Goal: Check status: Check status

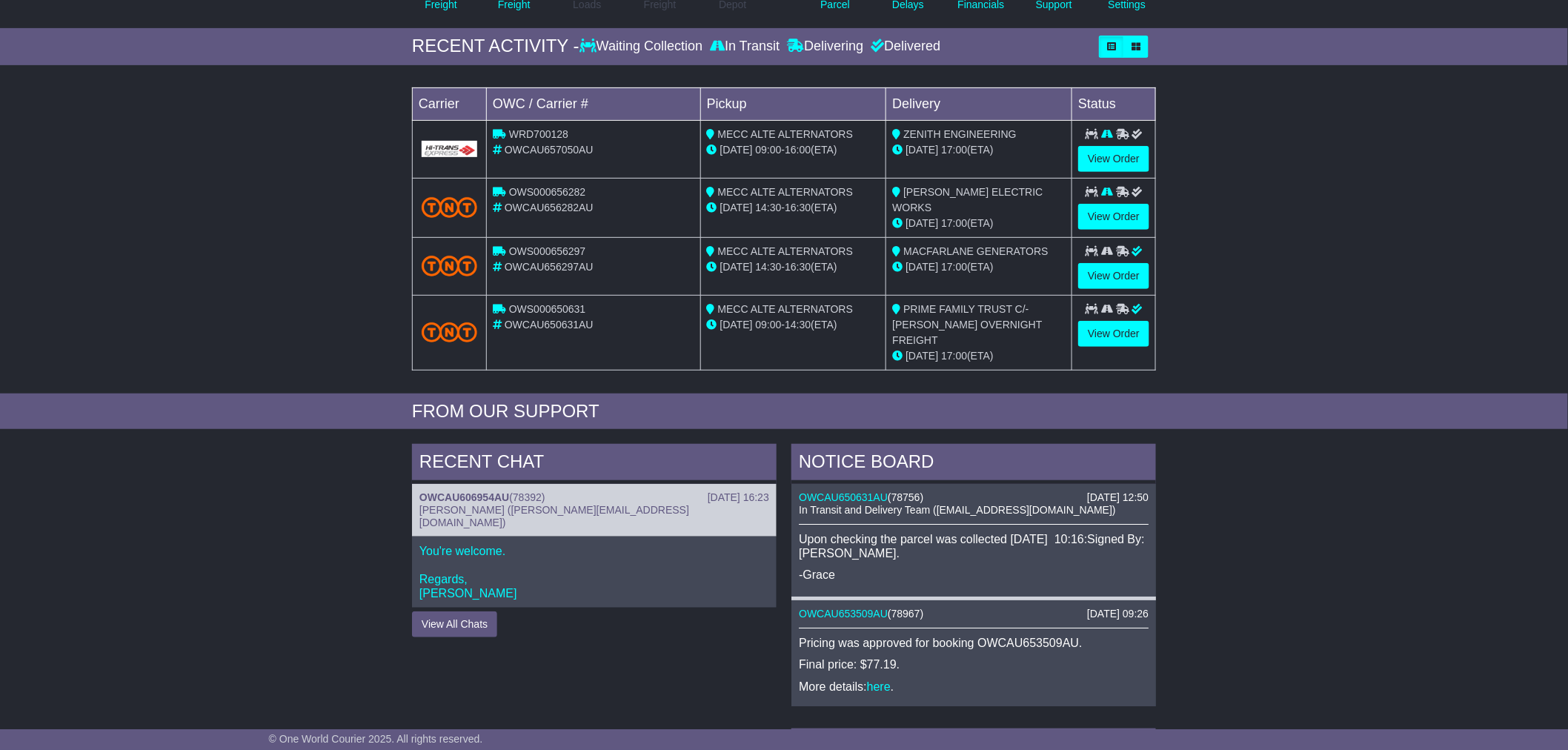
scroll to position [247, 0]
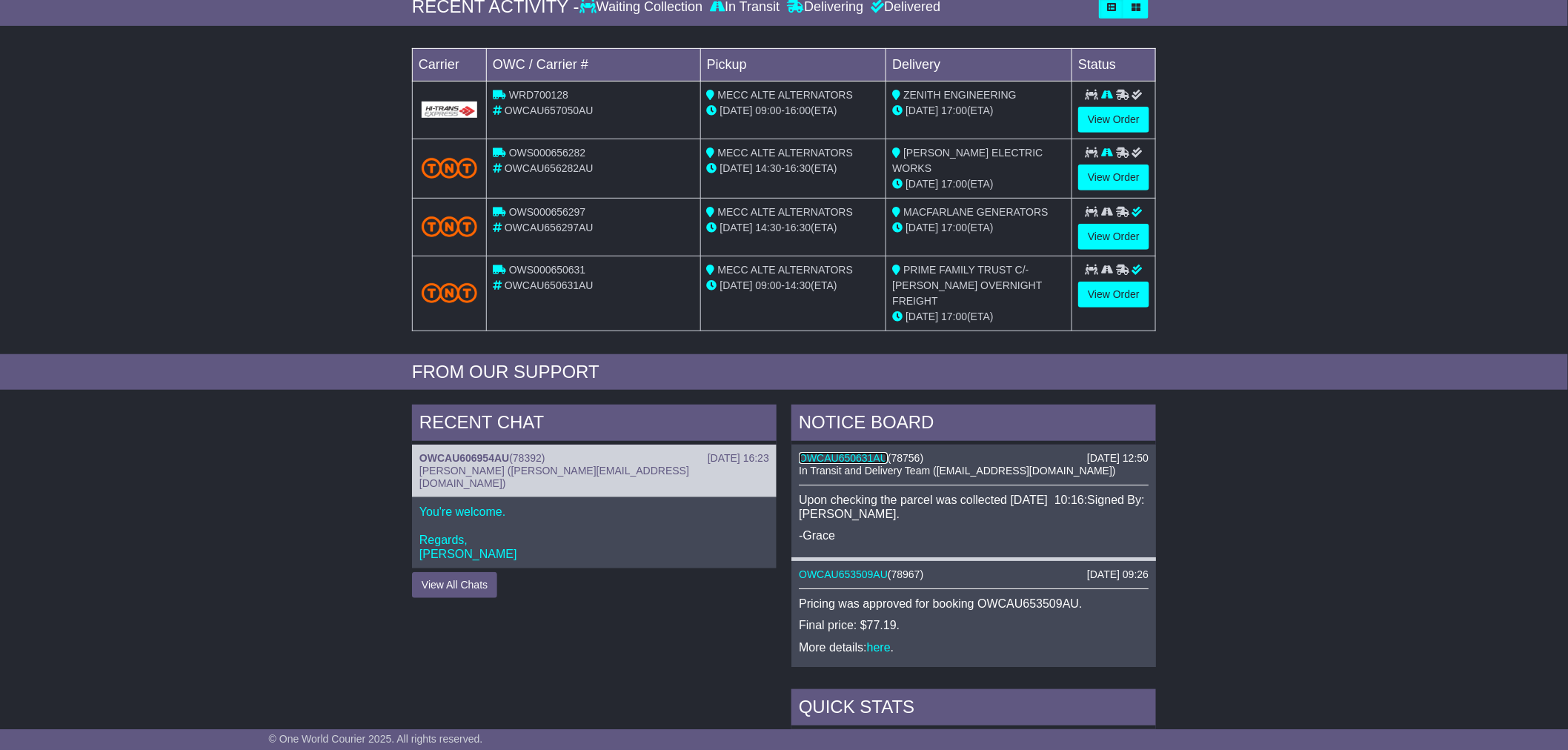
click at [869, 452] on link "OWCAU650631AU" at bounding box center [843, 458] width 89 height 12
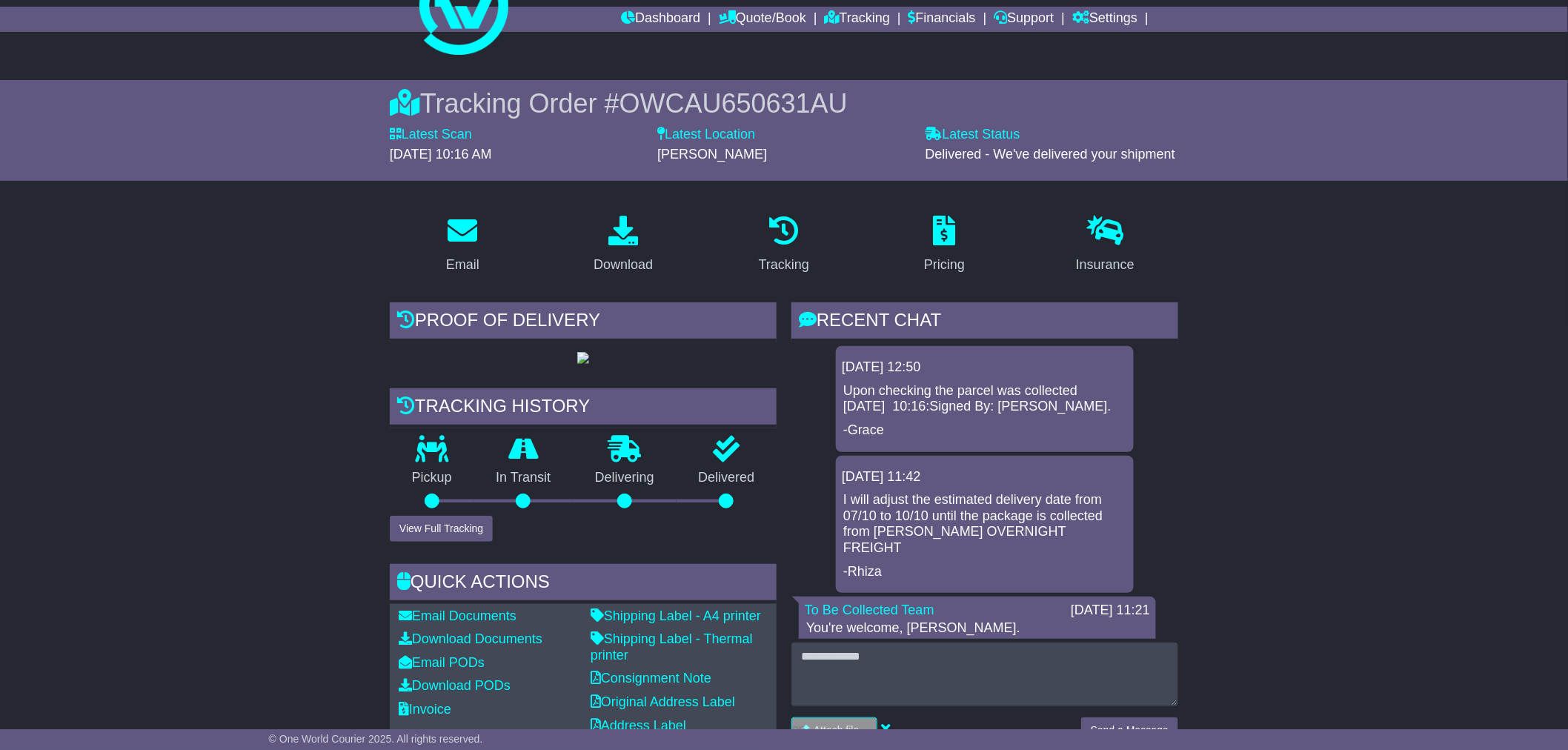
scroll to position [82, 0]
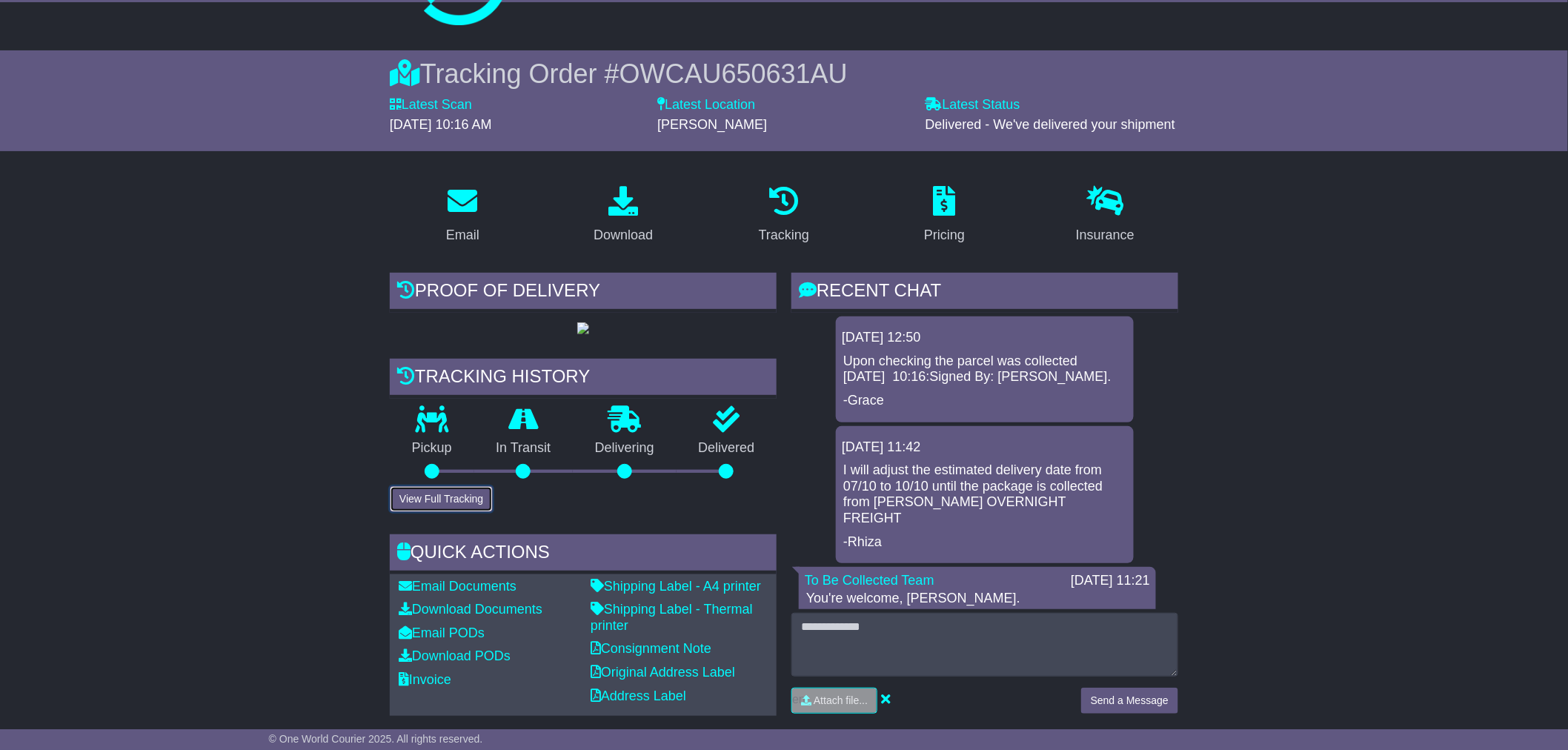
click at [459, 512] on button "View Full Tracking" at bounding box center [441, 499] width 103 height 26
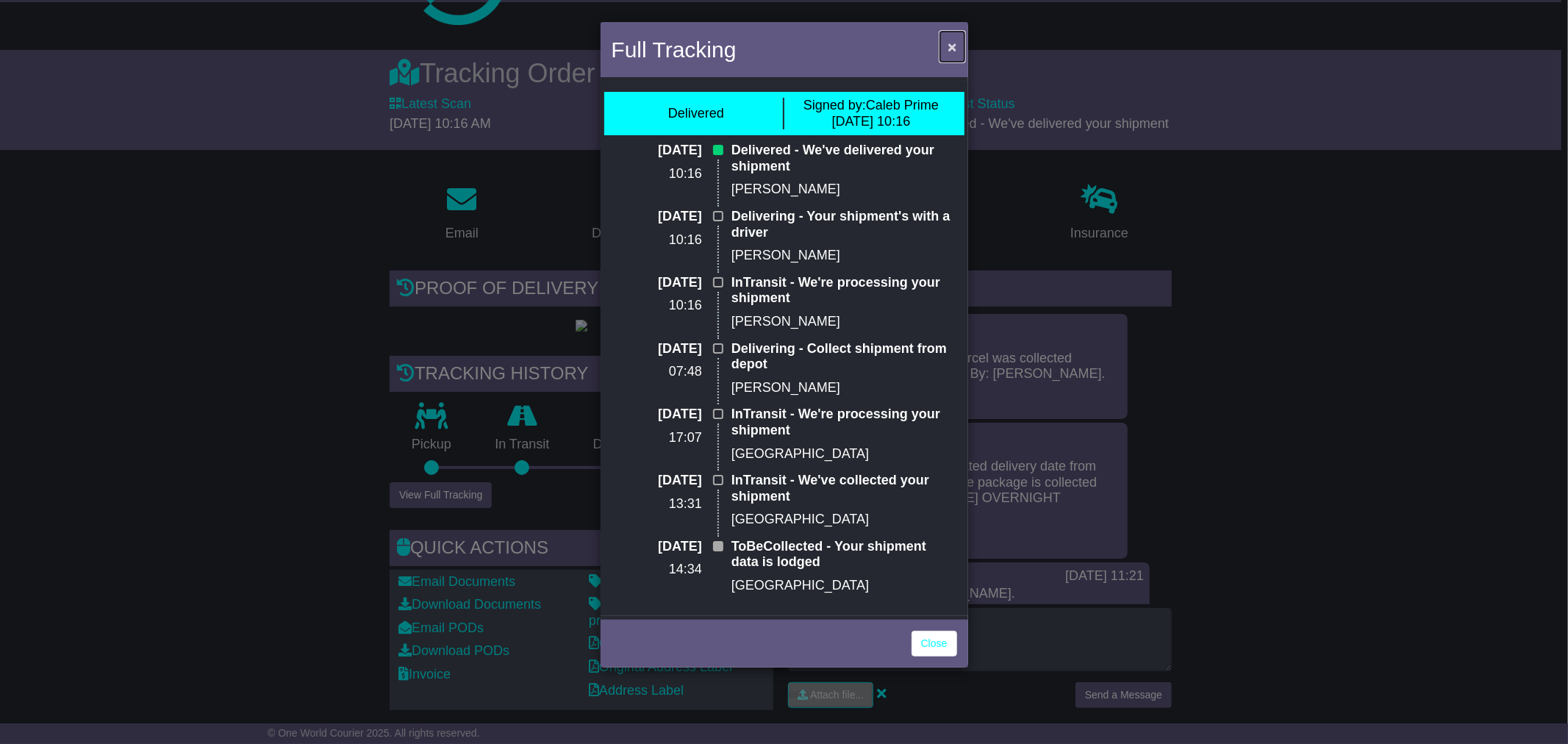
click at [955, 42] on span "×" at bounding box center [952, 46] width 9 height 17
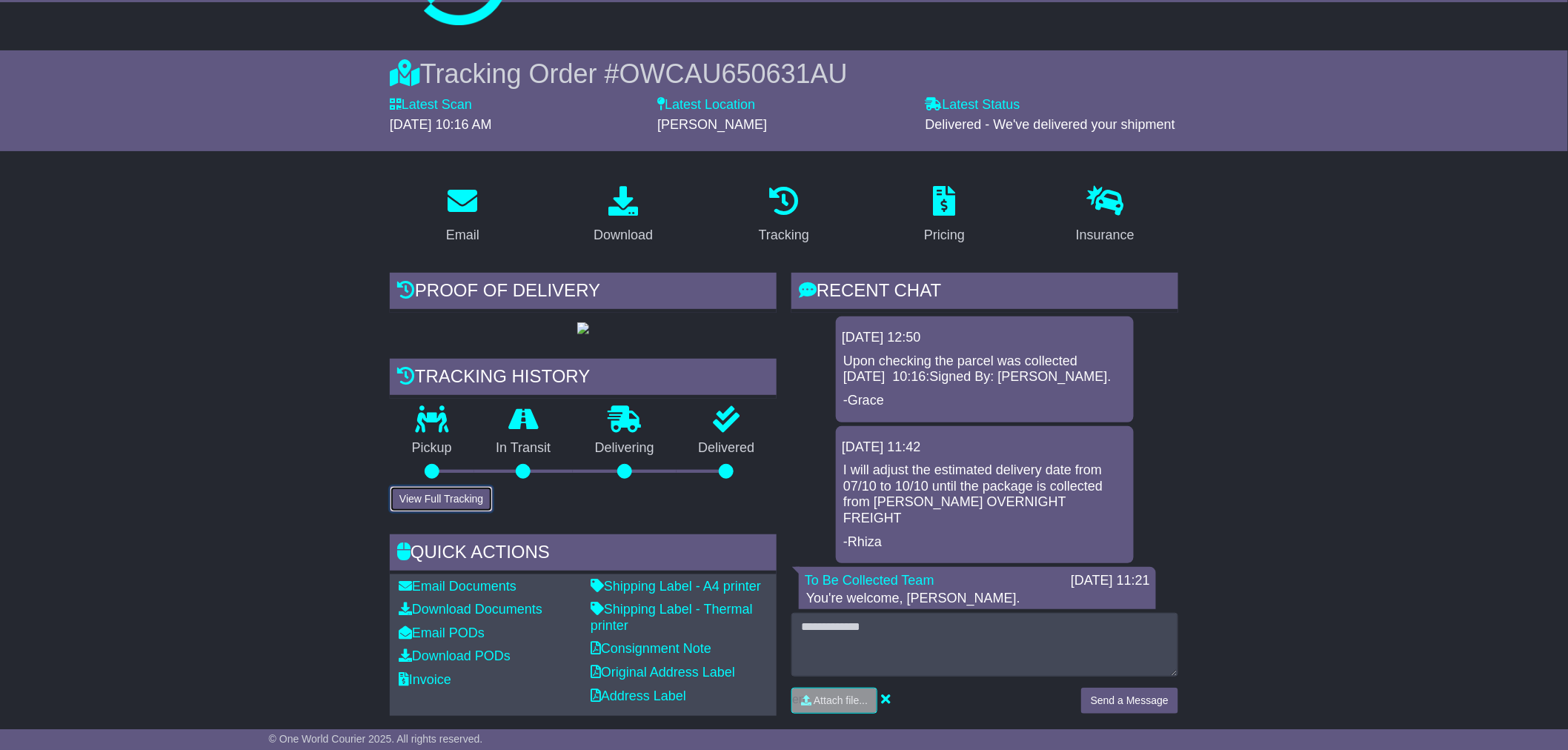
scroll to position [0, 0]
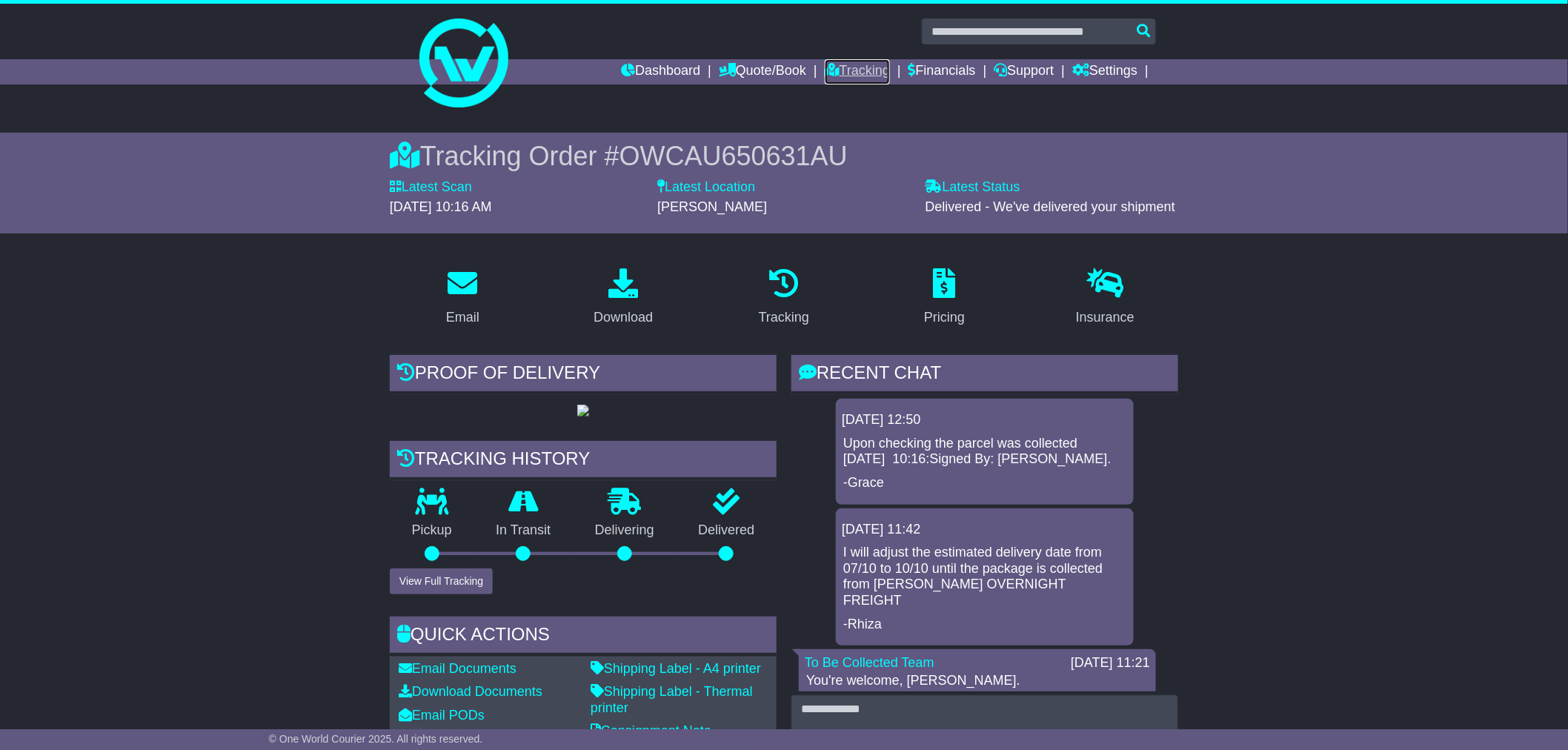
click at [859, 73] on link "Tracking" at bounding box center [858, 72] width 65 height 25
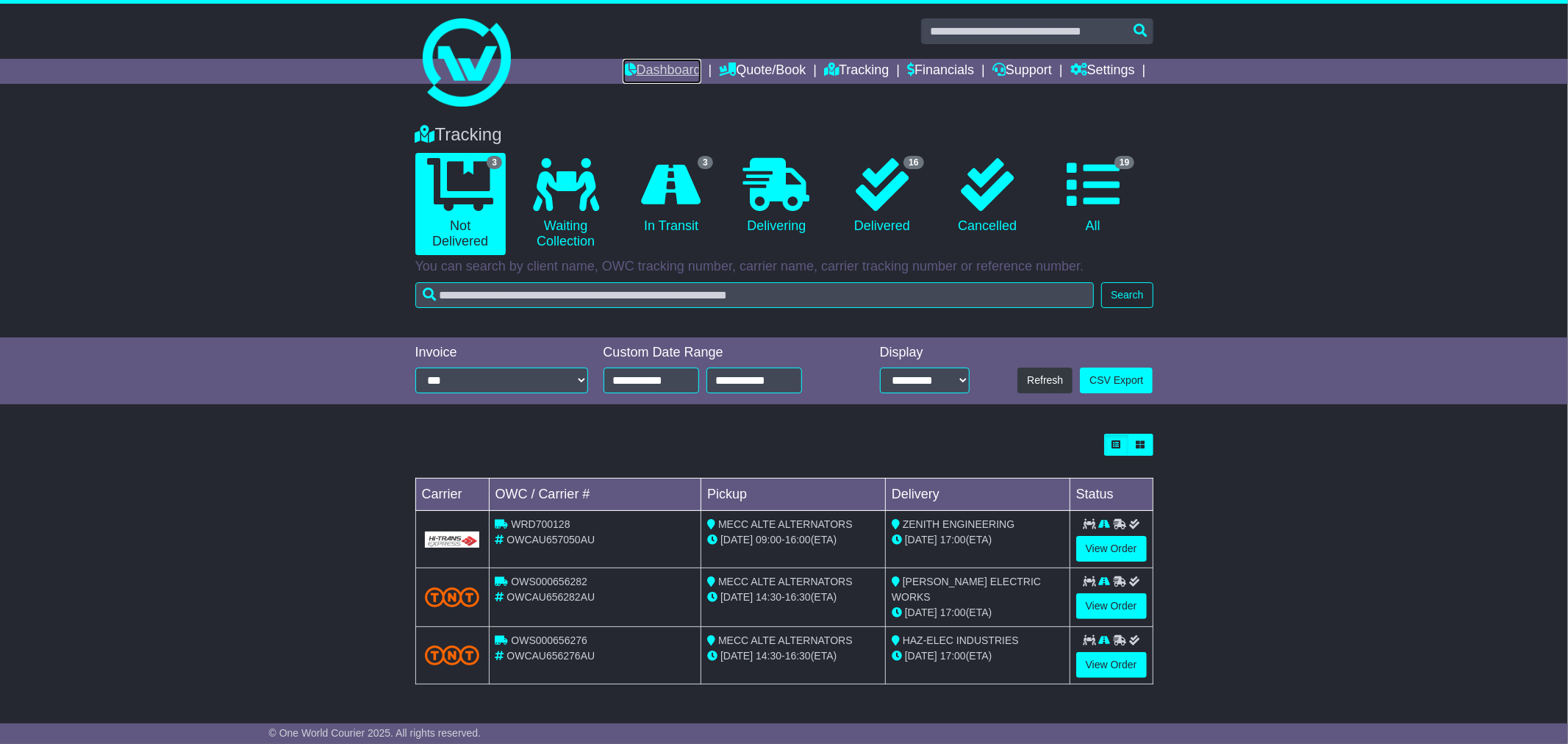
click at [652, 74] on link "Dashboard" at bounding box center [662, 71] width 79 height 25
